Goal: Task Accomplishment & Management: Use online tool/utility

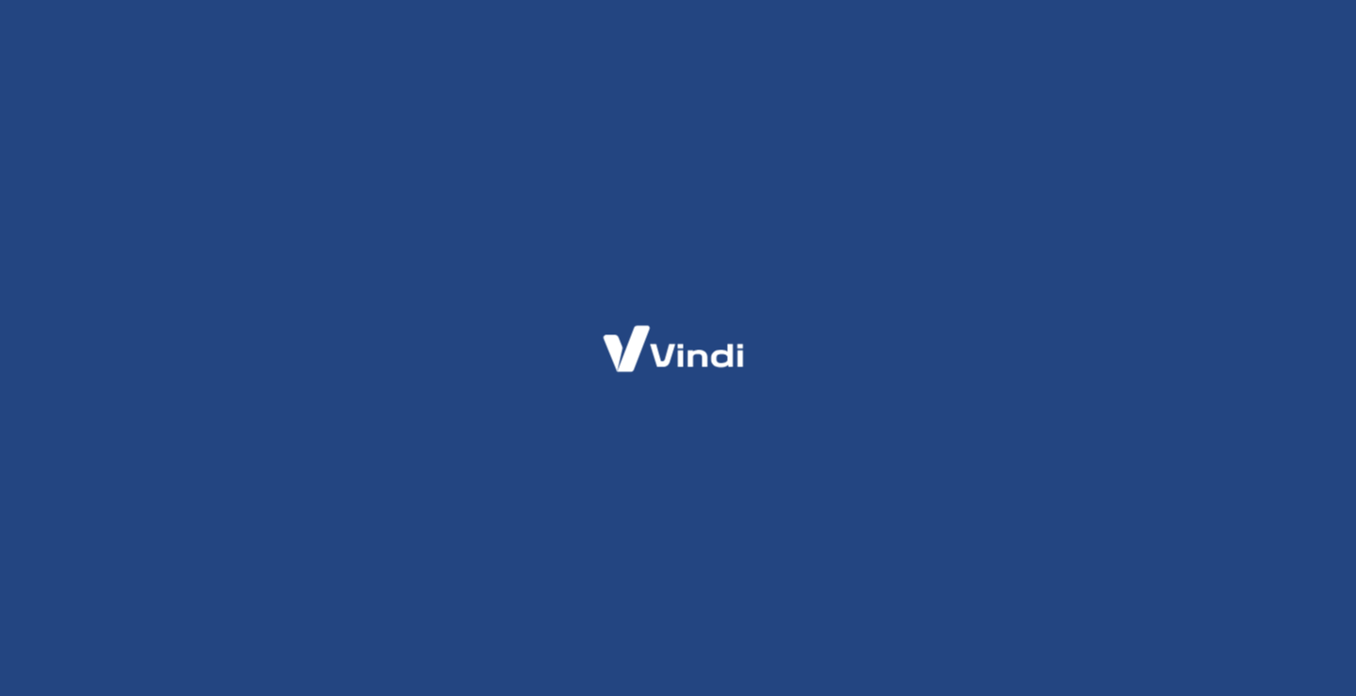
scroll to position [201, 0]
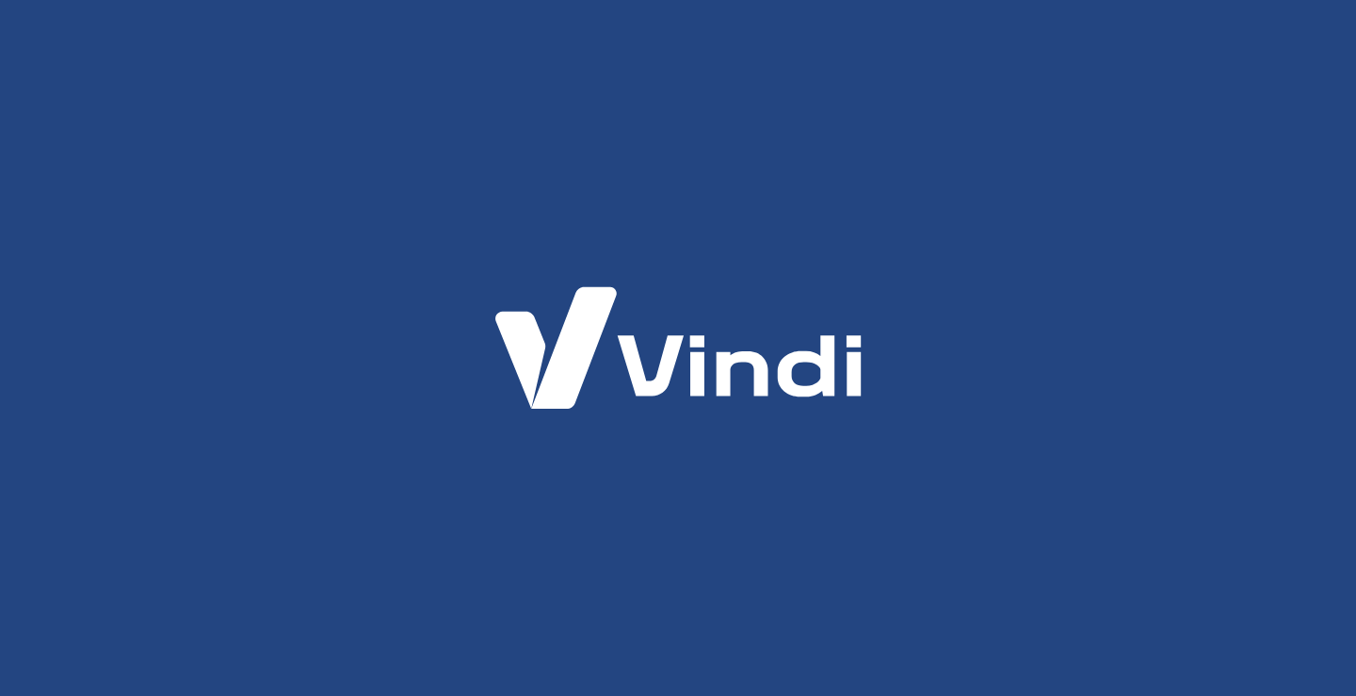
scroll to position [201, 0]
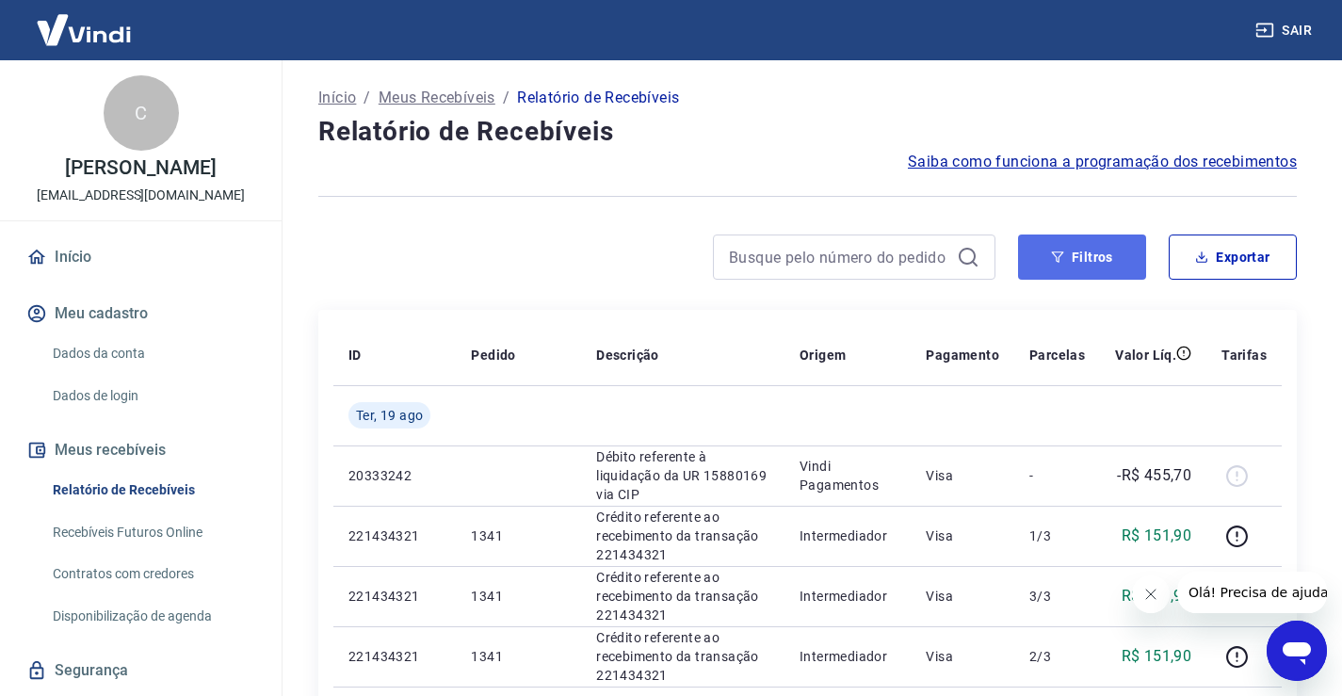
click at [1069, 246] on button "Filtros" at bounding box center [1082, 256] width 128 height 45
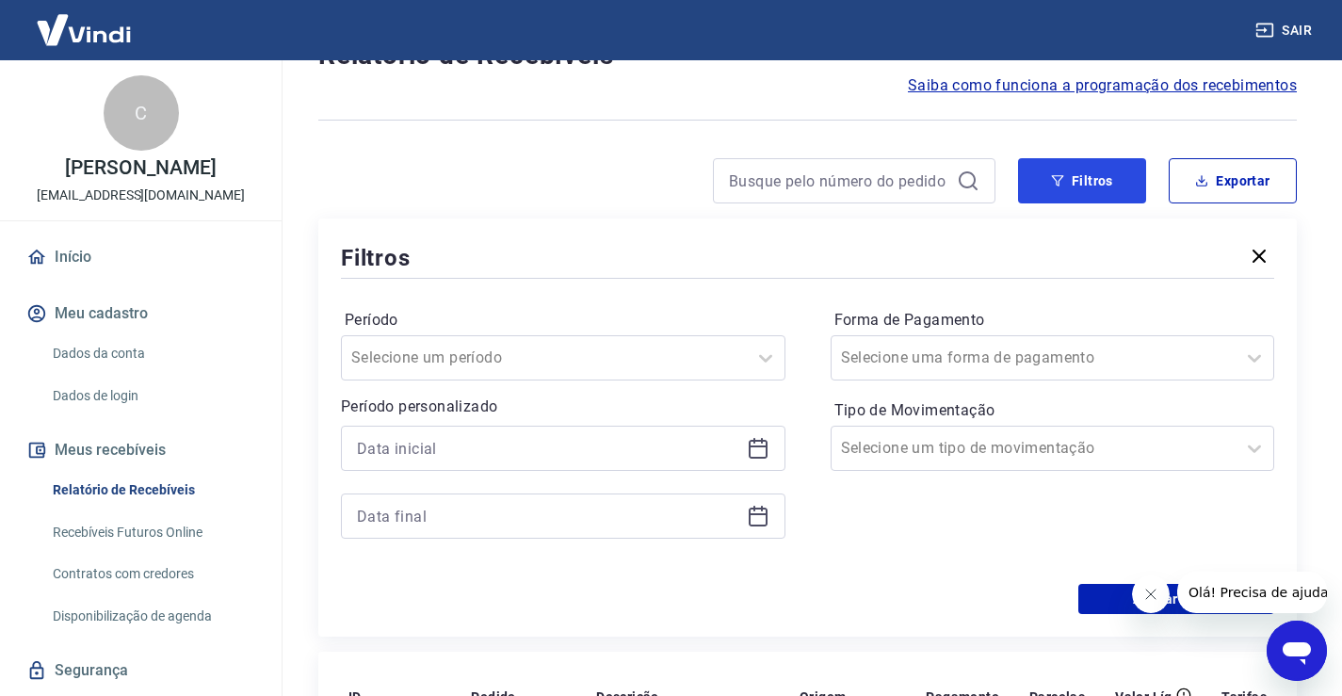
scroll to position [94, 0]
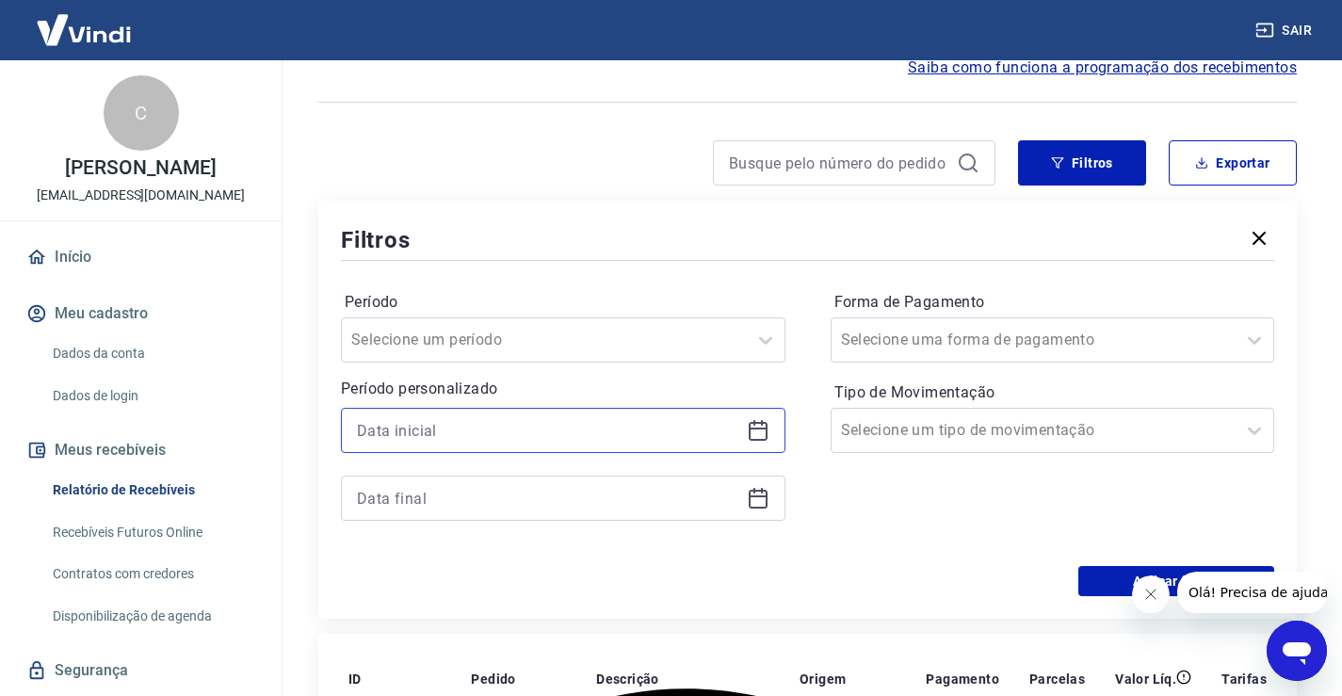
click at [597, 428] on input at bounding box center [548, 430] width 382 height 28
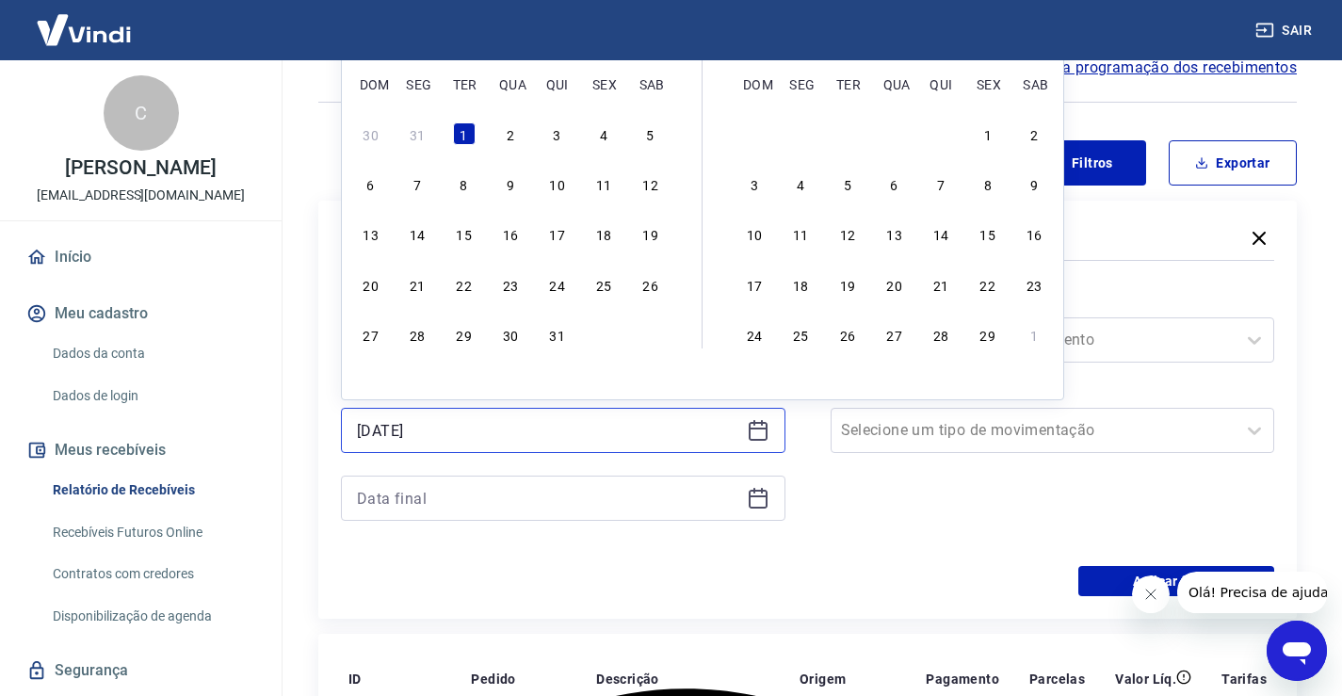
scroll to position [0, 0]
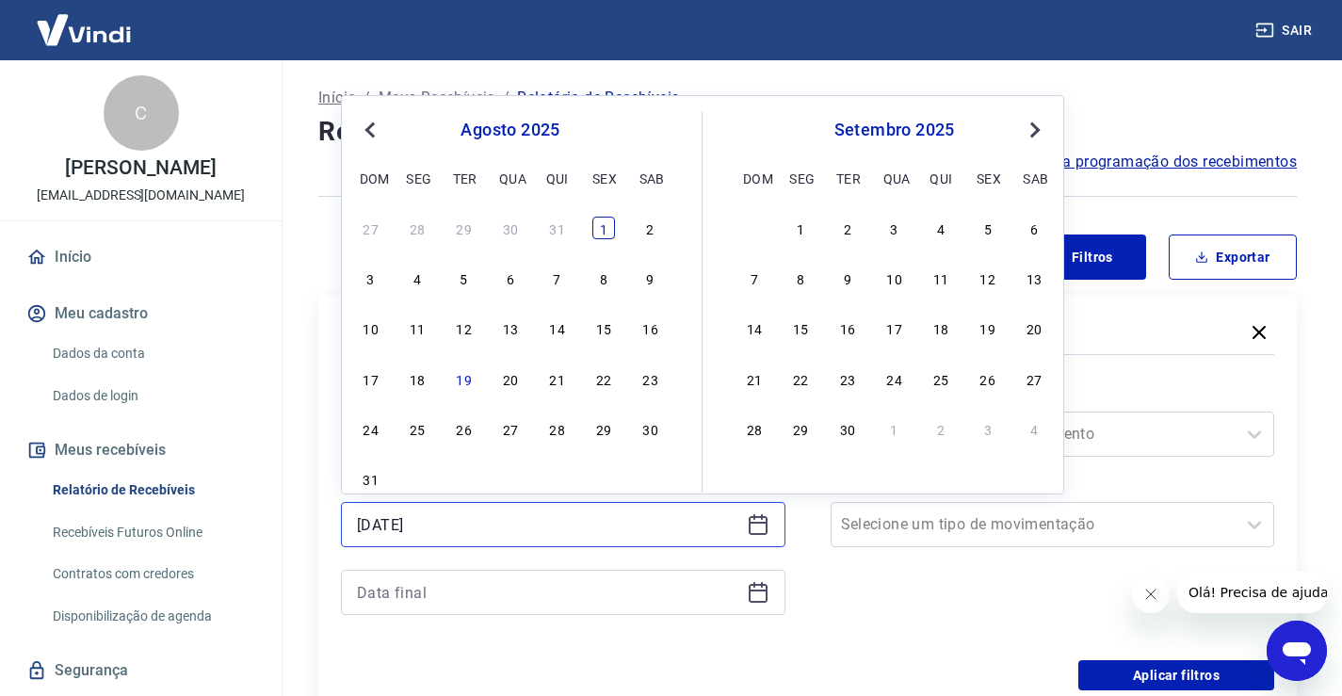
type input "01/08/2025"
click at [602, 225] on div "1" at bounding box center [603, 228] width 23 height 23
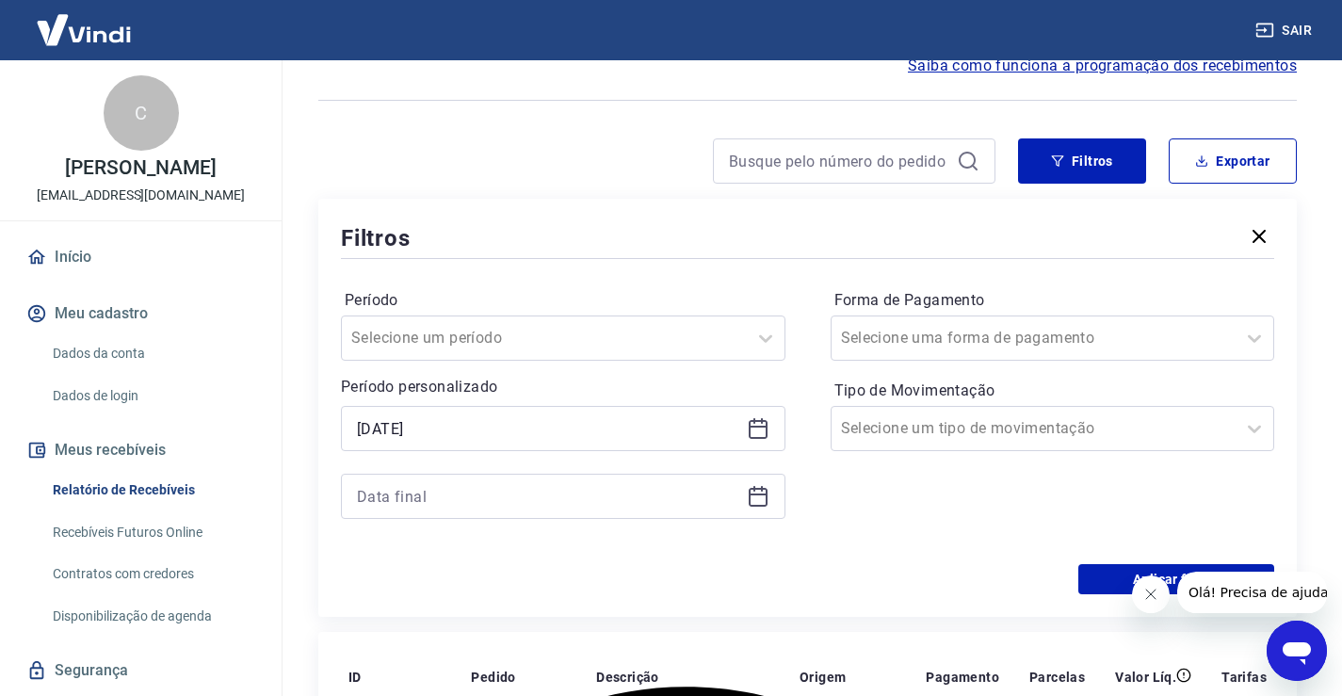
scroll to position [188, 0]
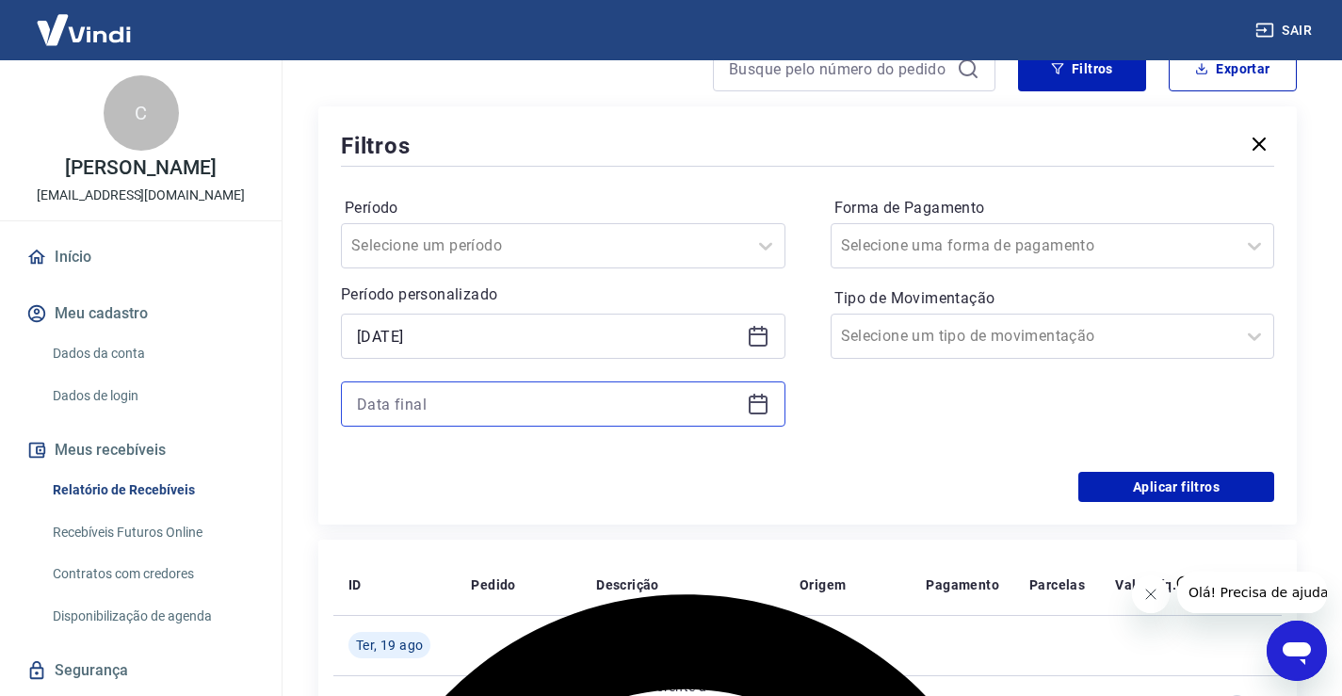
click at [505, 404] on input at bounding box center [548, 404] width 382 height 28
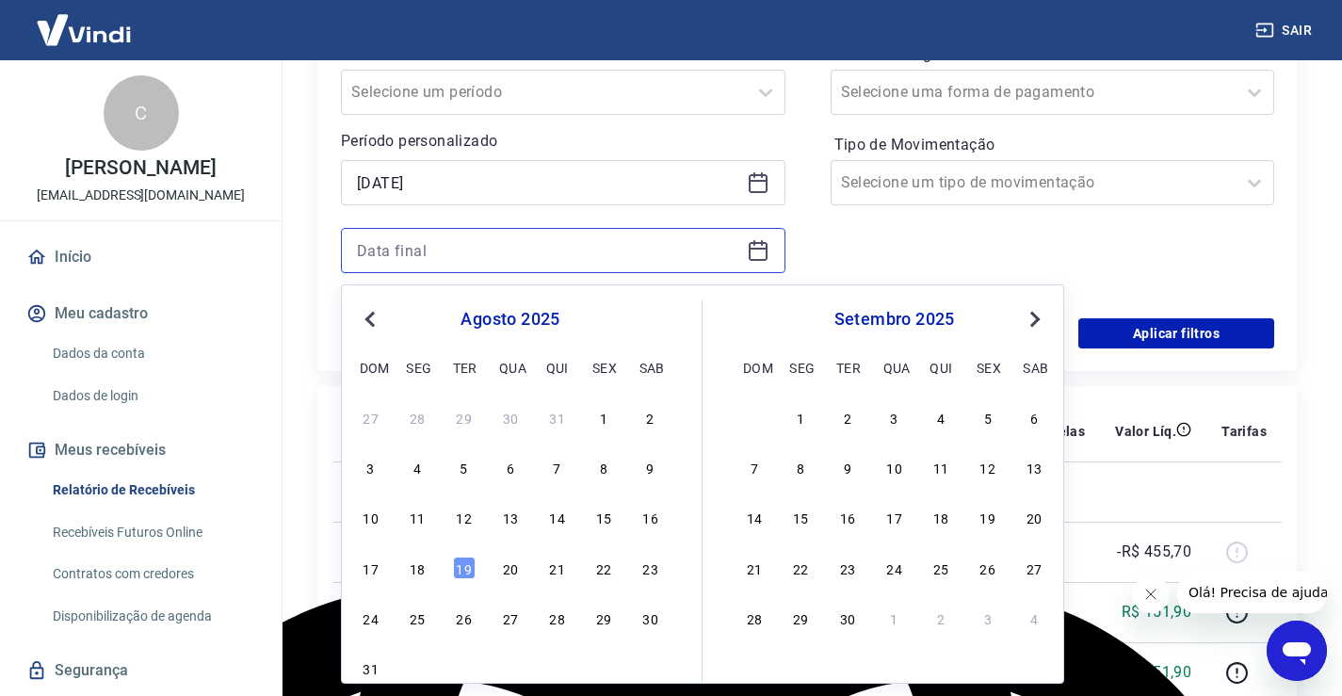
scroll to position [377, 0]
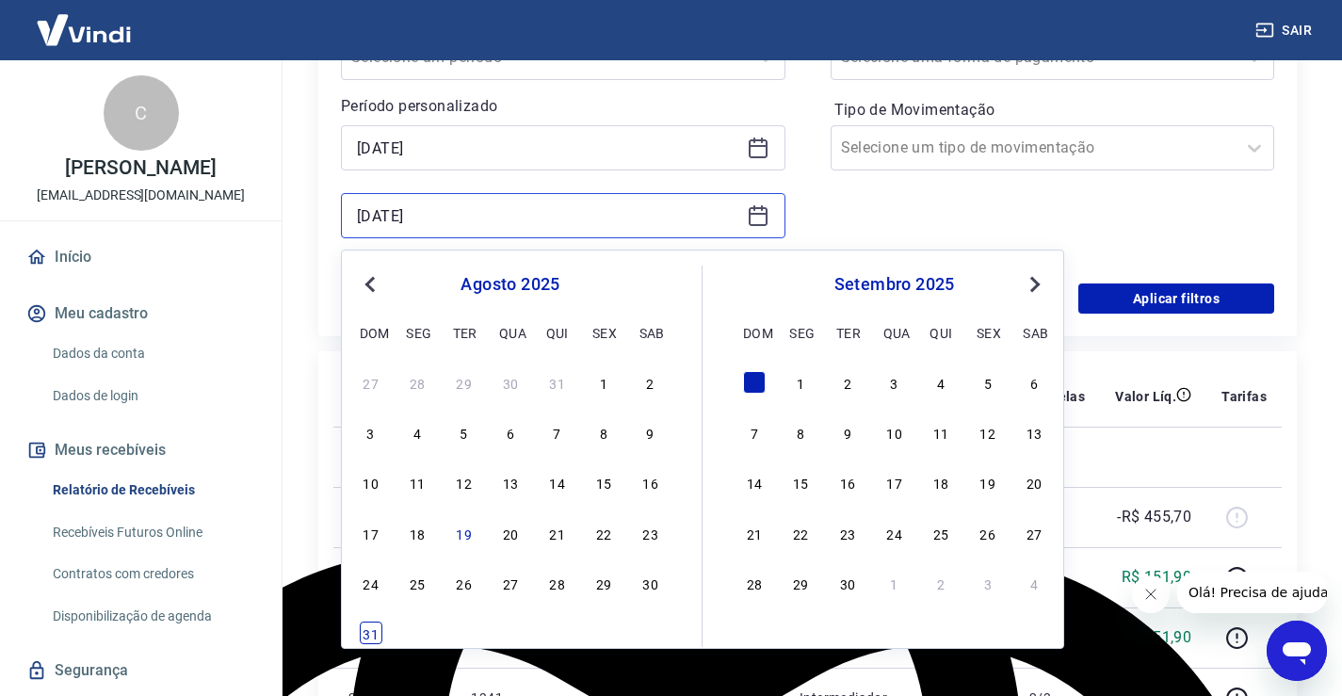
type input "31/08/2025"
click at [375, 630] on div "31" at bounding box center [371, 632] width 23 height 23
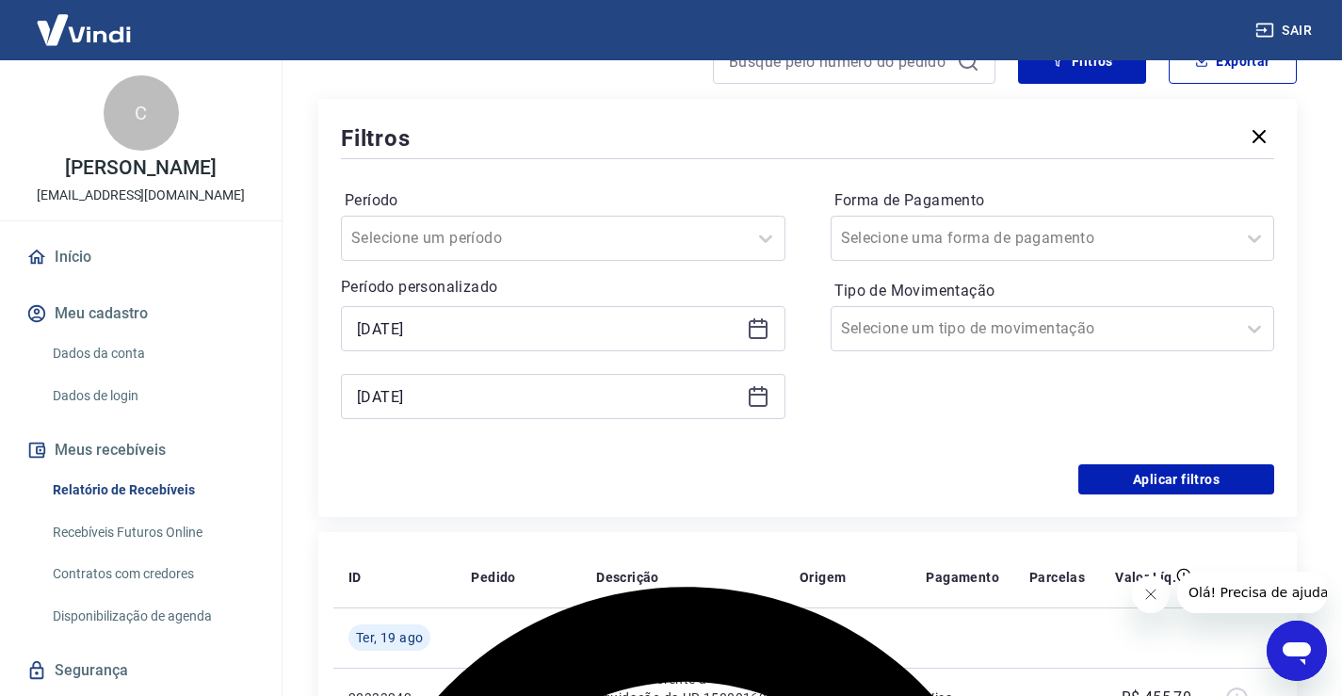
scroll to position [188, 0]
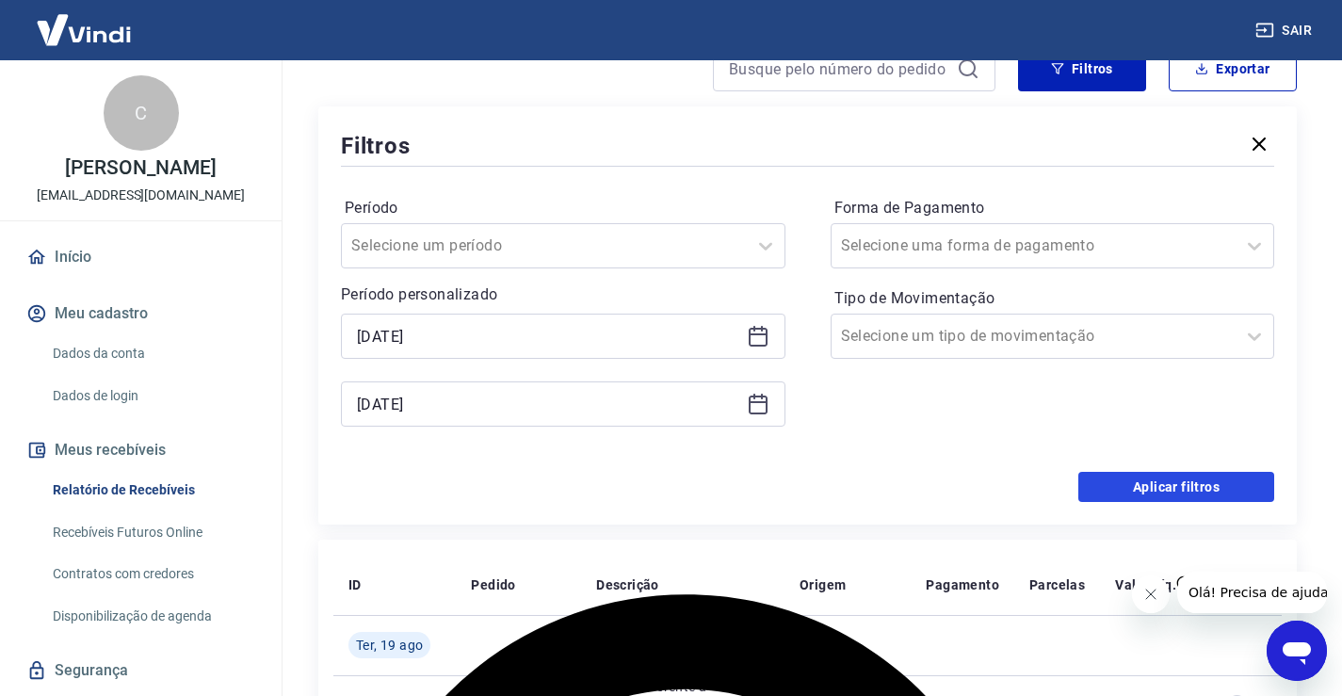
click at [1164, 481] on button "Aplicar filtros" at bounding box center [1176, 487] width 196 height 30
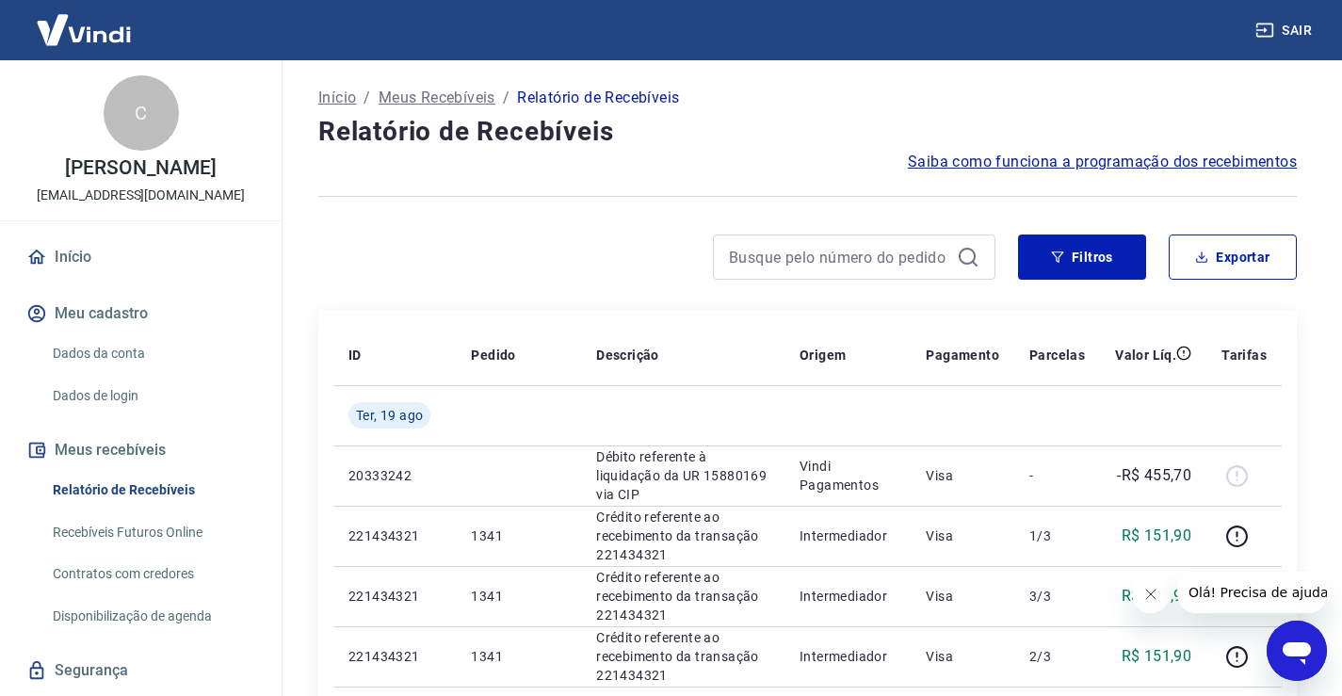
scroll to position [94, 0]
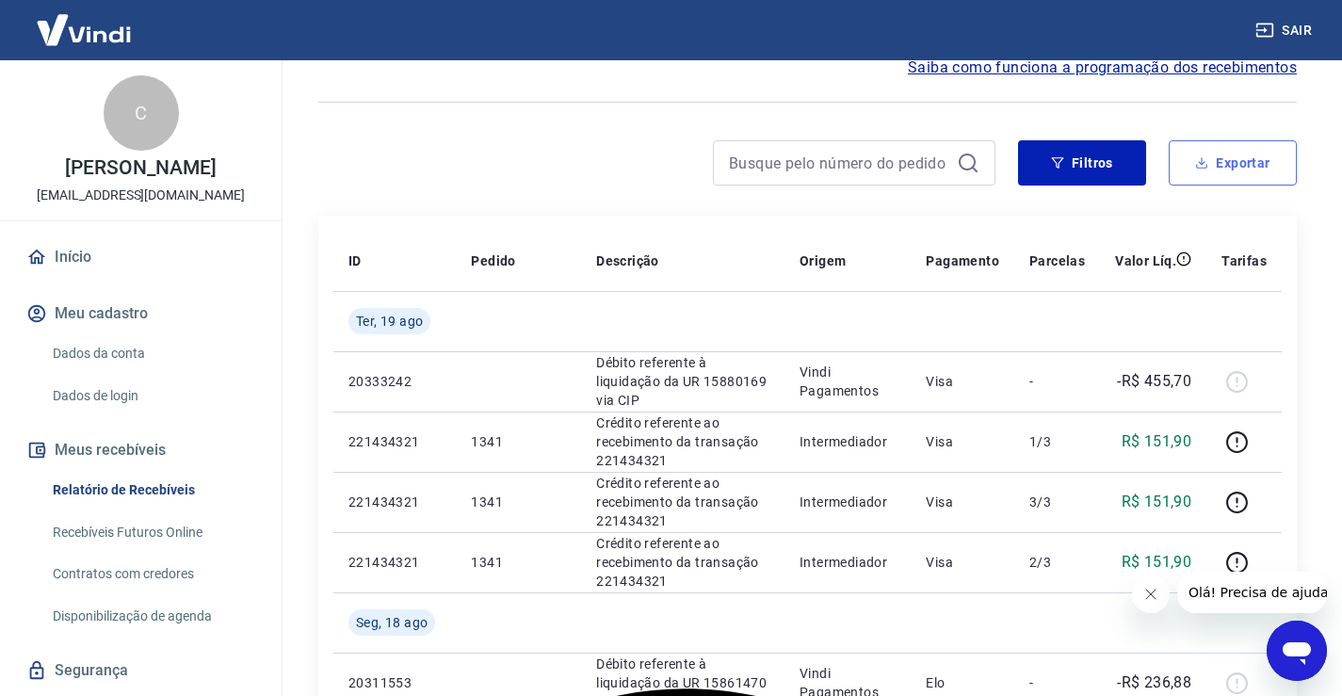
click at [1266, 167] on button "Exportar" at bounding box center [1233, 162] width 128 height 45
type input "01/08/2025"
type input "31/08/2025"
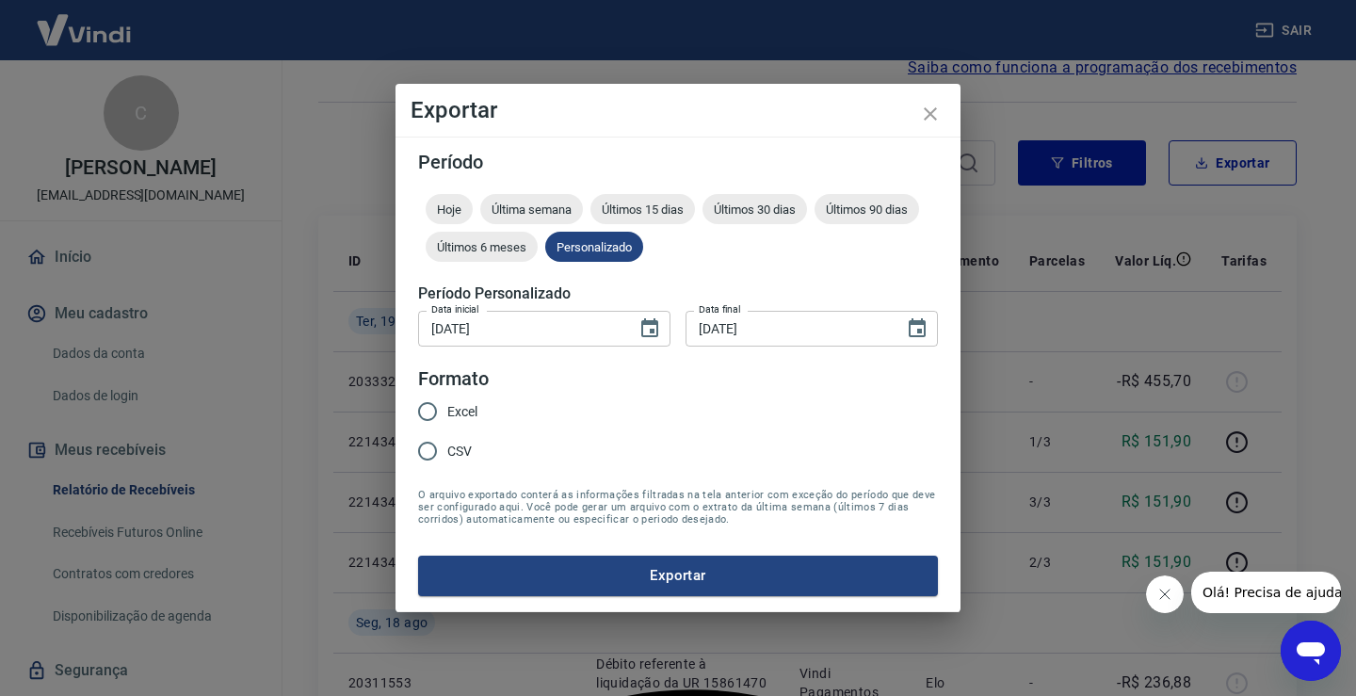
drag, startPoint x: 423, startPoint y: 412, endPoint x: 446, endPoint y: 415, distance: 23.7
click at [425, 412] on input "Excel" at bounding box center [428, 412] width 40 height 40
radio input "true"
click at [693, 574] on button "Exportar" at bounding box center [678, 576] width 520 height 40
